Goal: Information Seeking & Learning: Find specific page/section

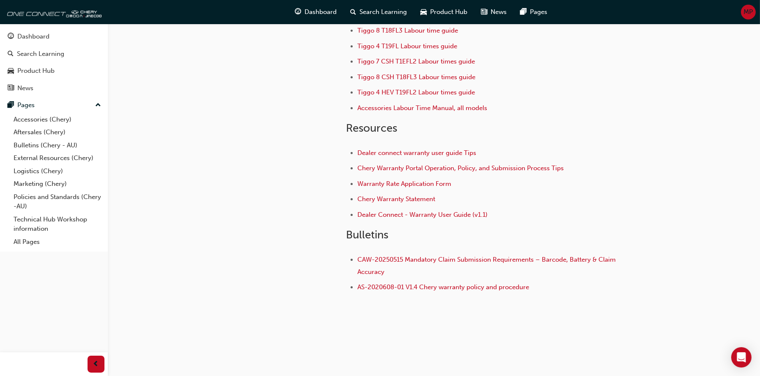
scroll to position [131, 0]
click at [41, 131] on link "Aftersales (Chery)" at bounding box center [57, 132] width 94 height 13
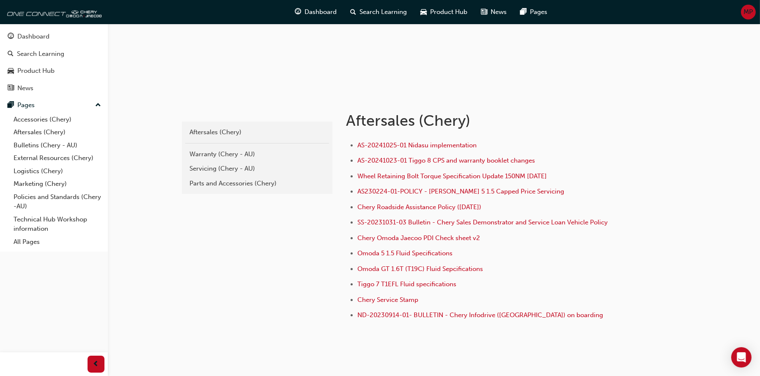
scroll to position [127, 0]
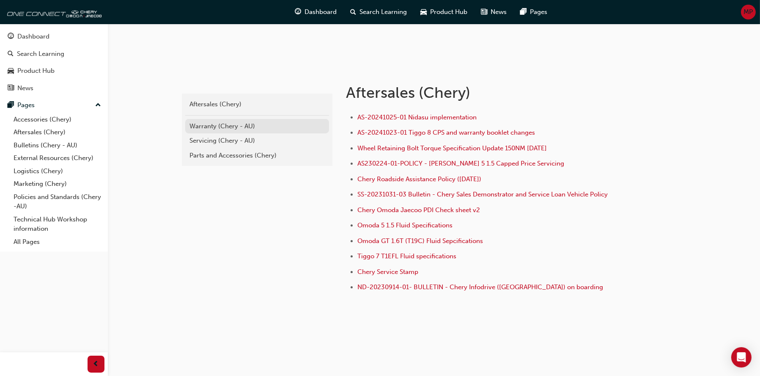
click at [196, 131] on link "Warranty (Chery - AU)" at bounding box center [257, 126] width 144 height 15
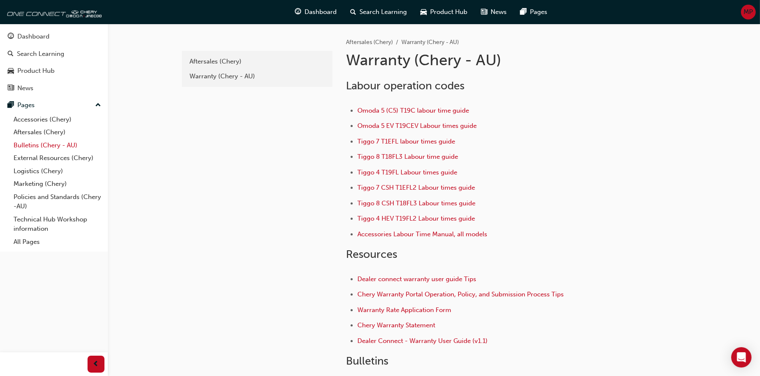
click at [37, 147] on link "Bulletins (Chery - AU)" at bounding box center [57, 145] width 94 height 13
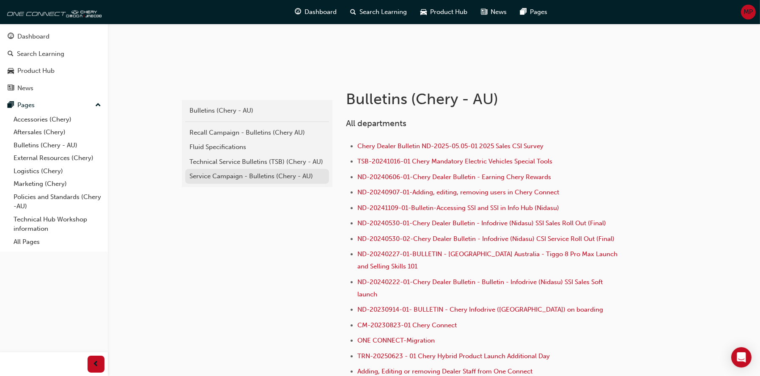
scroll to position [127, 0]
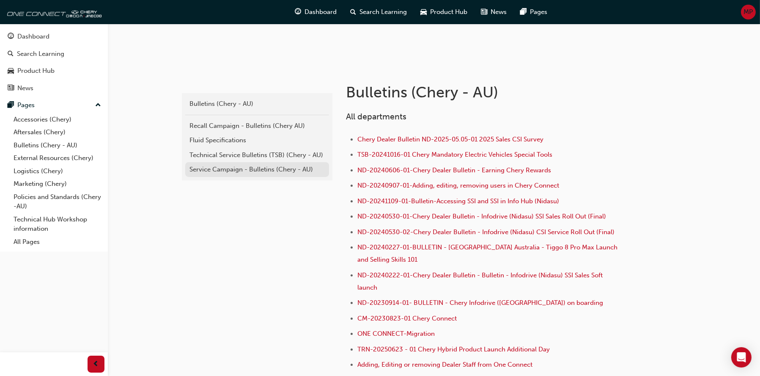
click at [234, 171] on div "Service Campaign - Bulletins (Chery - AU)" at bounding box center [257, 170] width 135 height 10
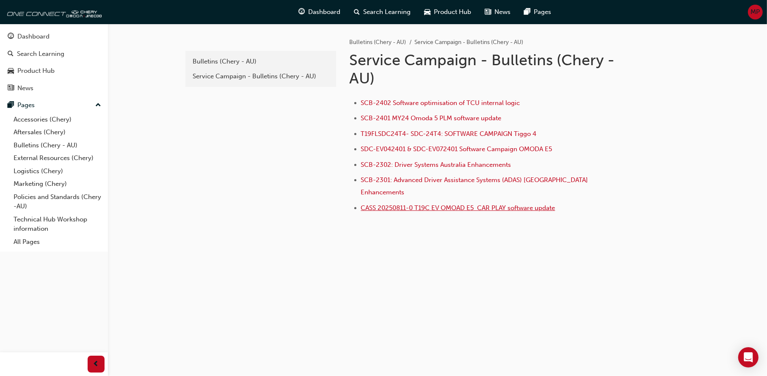
click at [452, 204] on span "CASS 20250811-0 T19C EV OMOAD E5 CAR PLAY software update" at bounding box center [458, 208] width 194 height 8
